Goal: Information Seeking & Learning: Find specific fact

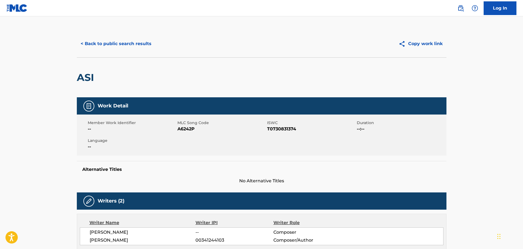
click at [110, 43] on button "< Back to public search results" at bounding box center [116, 44] width 78 height 14
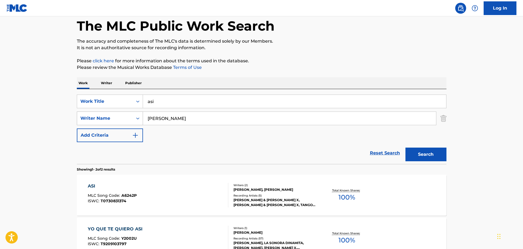
drag, startPoint x: 182, startPoint y: 119, endPoint x: 128, endPoint y: 118, distance: 53.9
click at [128, 118] on div "SearchWithCriteria252e595f-bc7b-427d-9757-638bd977c281 Writer Name [PERSON_NAME]" at bounding box center [262, 119] width 370 height 14
drag, startPoint x: 164, startPoint y: 101, endPoint x: 112, endPoint y: 110, distance: 53.2
click at [112, 110] on div "SearchWithCriteria0a44d40b-b81b-4083-acc6-6dbe8f53e970 Work Title asi SearchWit…" at bounding box center [262, 119] width 370 height 48
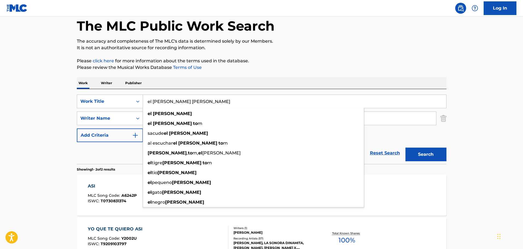
type input "el [PERSON_NAME] [PERSON_NAME]"
click at [406, 148] on button "Search" at bounding box center [426, 155] width 41 height 14
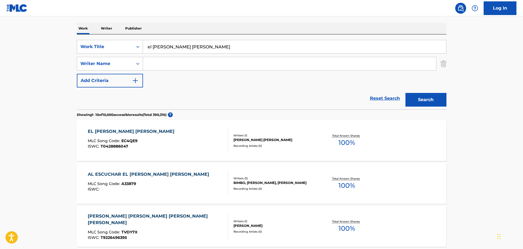
scroll to position [0, 0]
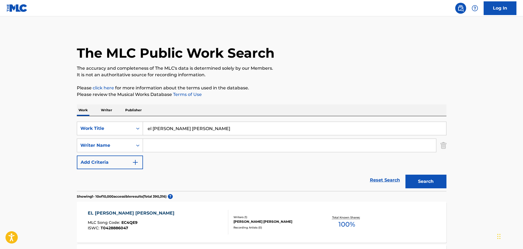
click at [156, 145] on input "Search Form" at bounding box center [289, 145] width 293 height 13
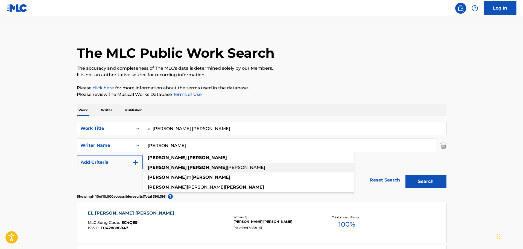
type input "[PERSON_NAME]"
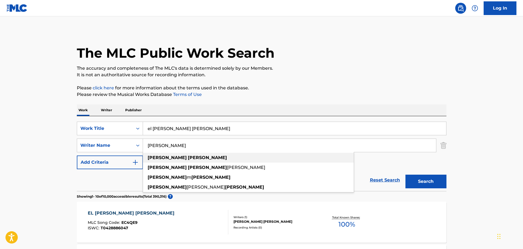
click at [183, 155] on div "[PERSON_NAME]" at bounding box center [248, 158] width 211 height 10
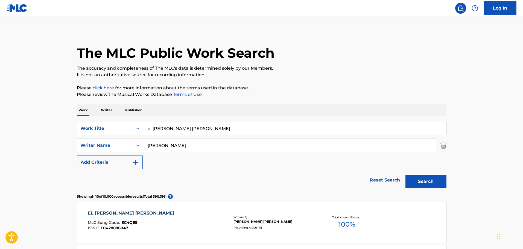
click at [202, 171] on div "Reset Search Search" at bounding box center [262, 180] width 370 height 22
click at [439, 181] on button "Search" at bounding box center [426, 182] width 41 height 14
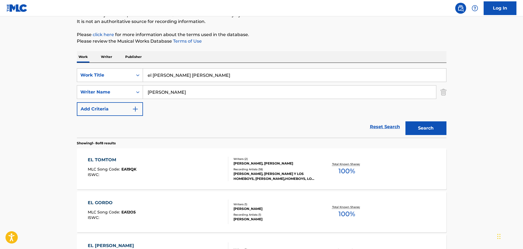
scroll to position [55, 0]
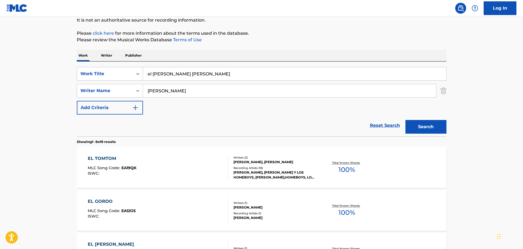
click at [218, 172] on div "EL TOMTOM MLC Song Code : EA19QK ISWC :" at bounding box center [158, 167] width 141 height 25
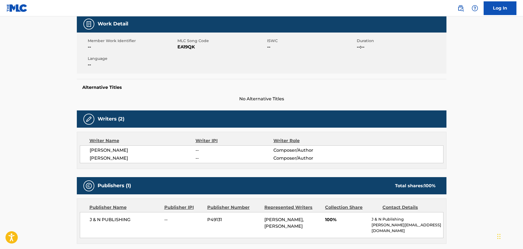
scroll to position [55, 0]
